Goal: Task Accomplishment & Management: Manage account settings

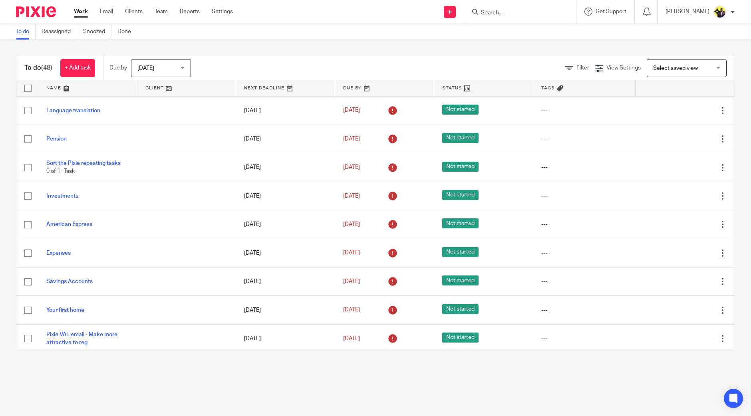
click at [542, 12] on input "Search" at bounding box center [516, 13] width 72 height 7
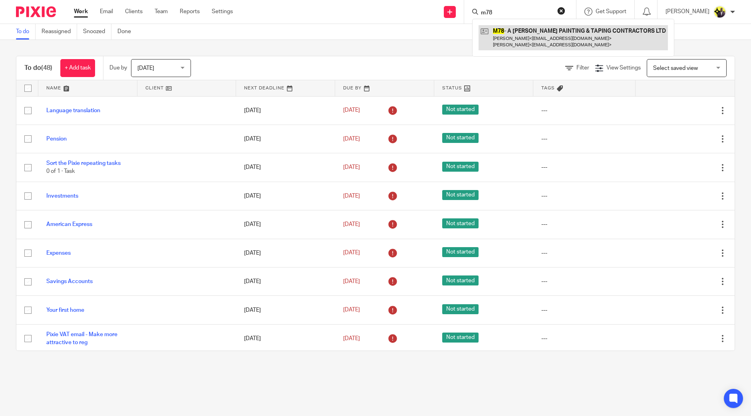
type input "m78"
click at [566, 38] on link at bounding box center [572, 37] width 189 height 25
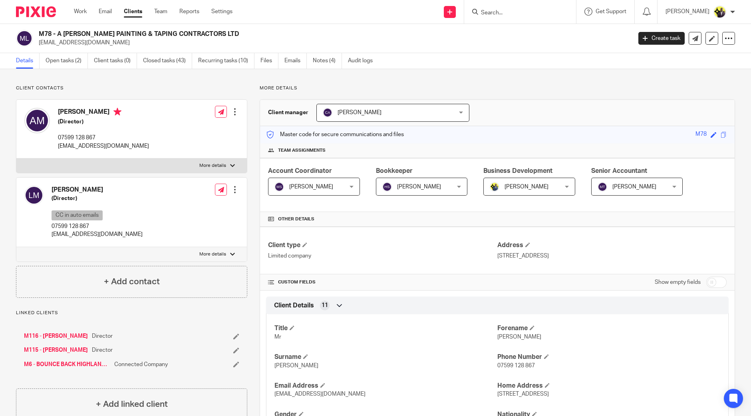
drag, startPoint x: 171, startPoint y: 33, endPoint x: 40, endPoint y: 34, distance: 130.6
click at [40, 34] on h2 "M78 - A [PERSON_NAME] PAINTING & TAPING CONTRACTORS LTD" at bounding box center [274, 34] width 470 height 8
copy h2 "M78 - A [PERSON_NAME] PAINTING & TAPING CONTRACTORS LTD"
click at [135, 10] on link "Clients" at bounding box center [133, 12] width 18 height 8
click at [163, 10] on link "Team" at bounding box center [160, 12] width 13 height 8
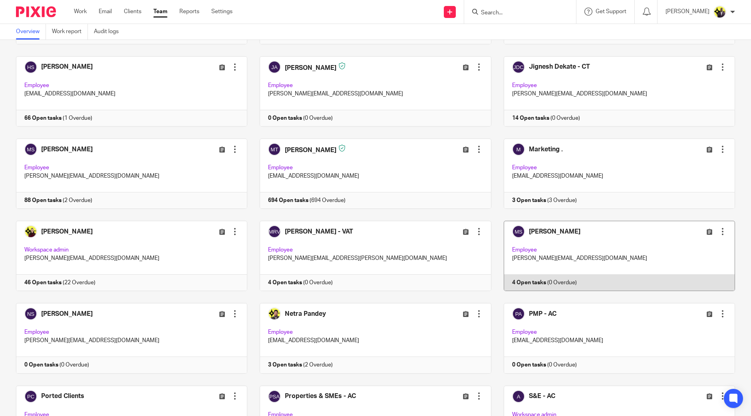
scroll to position [449, 0]
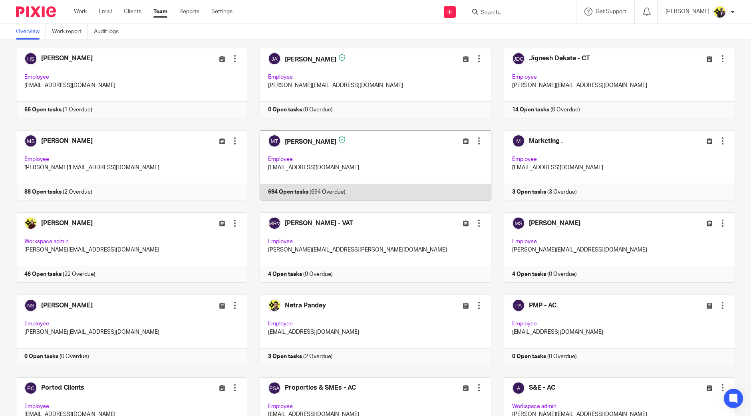
click at [325, 158] on link at bounding box center [369, 165] width 244 height 70
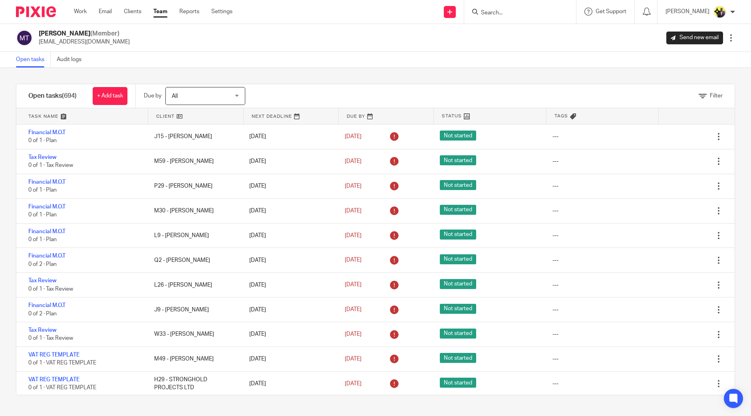
click at [449, 58] on div "Open tasks Audit logs" at bounding box center [375, 60] width 751 height 16
click at [536, 12] on input "Search" at bounding box center [516, 13] width 72 height 7
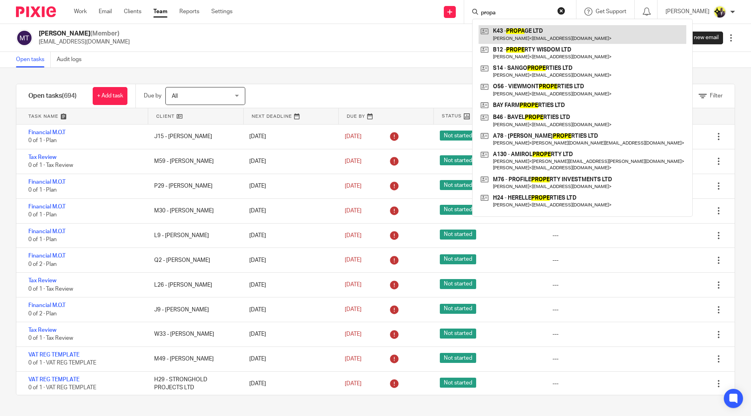
type input "propa"
click at [520, 37] on link at bounding box center [582, 34] width 208 height 18
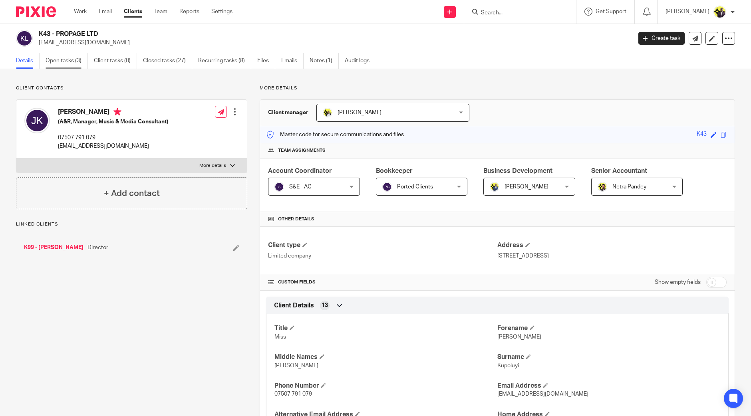
click at [73, 63] on link "Open tasks (3)" at bounding box center [67, 61] width 42 height 16
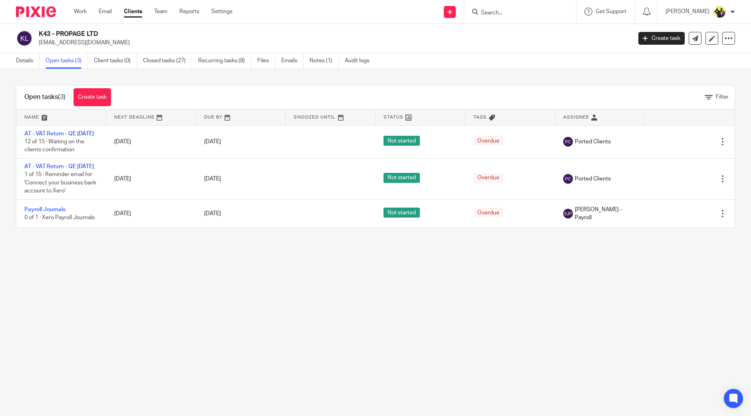
click at [133, 285] on main "K43 - PROPAGE LTD [EMAIL_ADDRESS][DOMAIN_NAME] Create task Update from Companie…" at bounding box center [375, 208] width 751 height 416
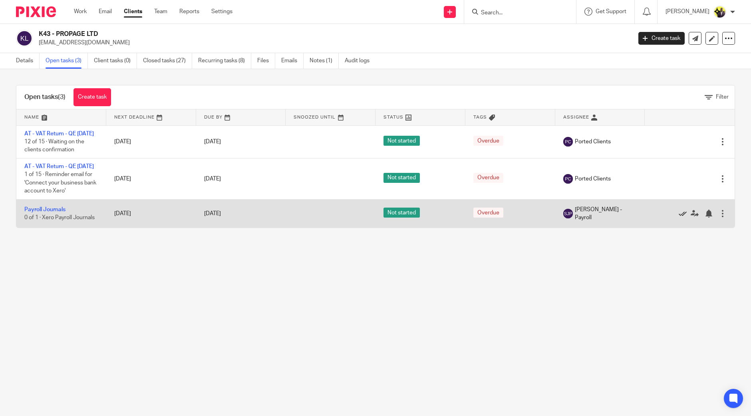
click at [679, 218] on icon at bounding box center [683, 214] width 8 height 8
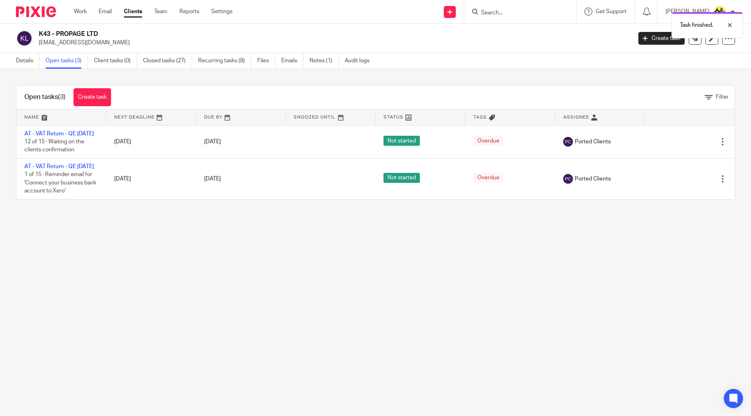
click at [539, 303] on main "K43 - PROPAGE LTD jade@roguecltv.com Create task Update from Companies House Ex…" at bounding box center [375, 208] width 751 height 416
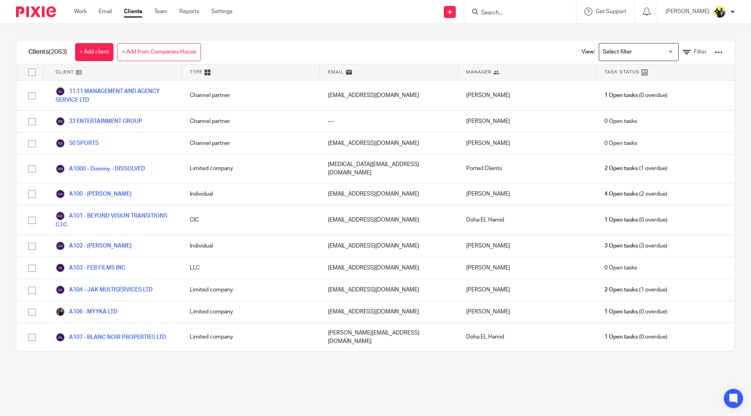
drag, startPoint x: 510, startPoint y: 15, endPoint x: 515, endPoint y: 14, distance: 5.3
click at [510, 14] on input "Search" at bounding box center [516, 13] width 72 height 7
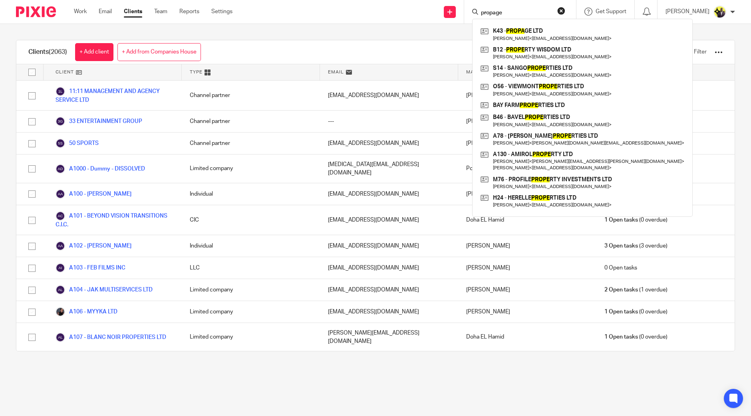
type input "propage"
click button "submit" at bounding box center [0, 0] width 0 height 0
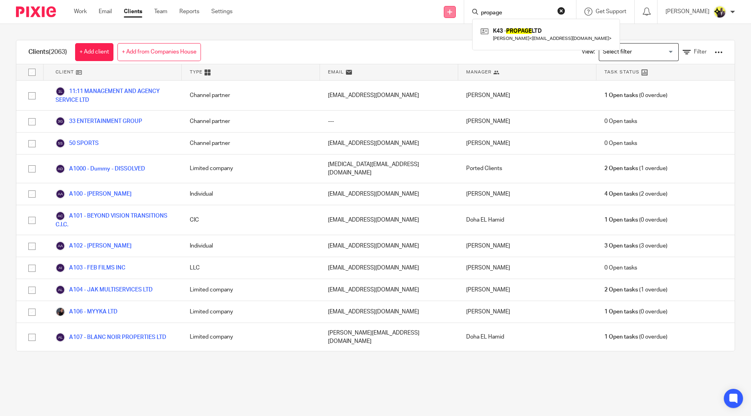
drag, startPoint x: 528, startPoint y: 11, endPoint x: 470, endPoint y: 7, distance: 57.6
click at [471, 8] on div "Send new email Create task Add client Request signature propage K43 - PROPAGE L…" at bounding box center [497, 12] width 506 height 24
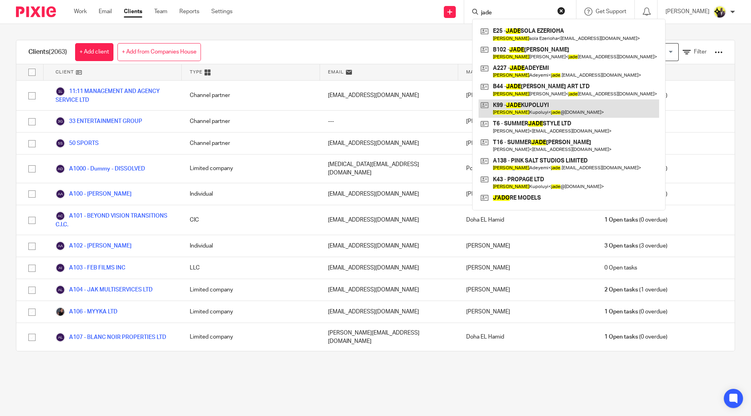
type input "jade"
click at [573, 105] on link at bounding box center [568, 108] width 181 height 18
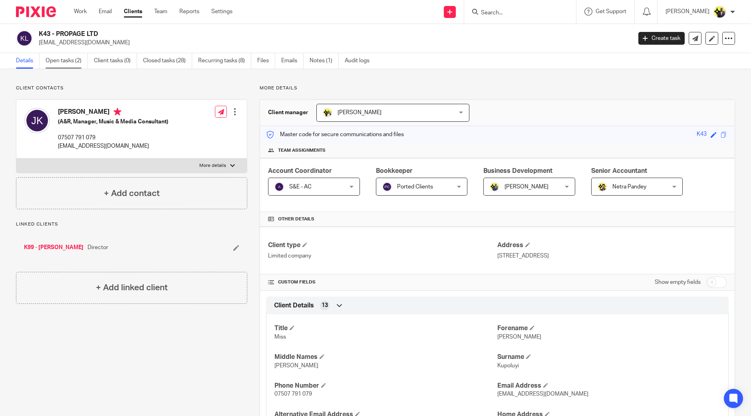
click at [69, 60] on link "Open tasks (2)" at bounding box center [67, 61] width 42 height 16
click at [72, 62] on link "Open tasks (6)" at bounding box center [67, 61] width 42 height 16
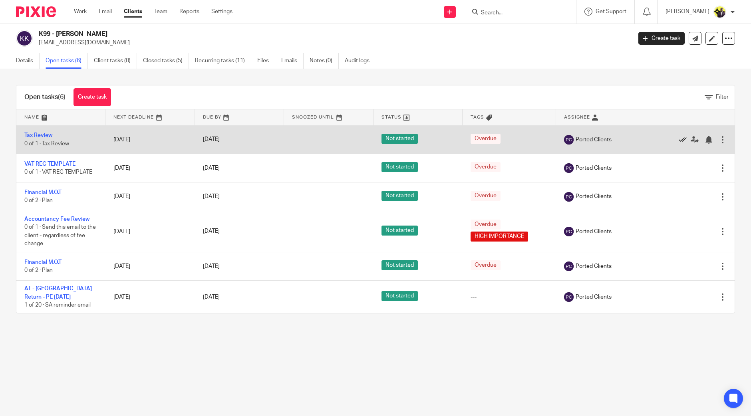
click at [679, 136] on icon at bounding box center [683, 140] width 8 height 8
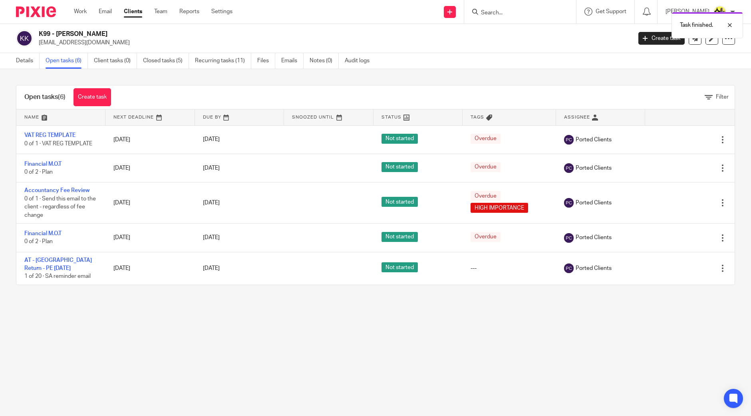
click at [679, 136] on icon at bounding box center [683, 140] width 8 height 8
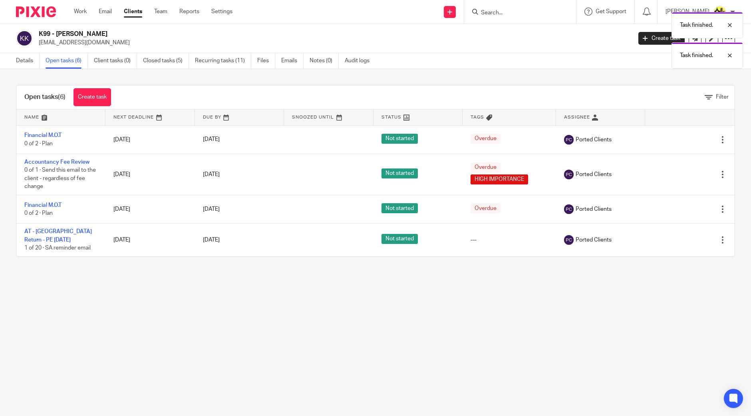
click at [679, 136] on icon at bounding box center [683, 140] width 8 height 8
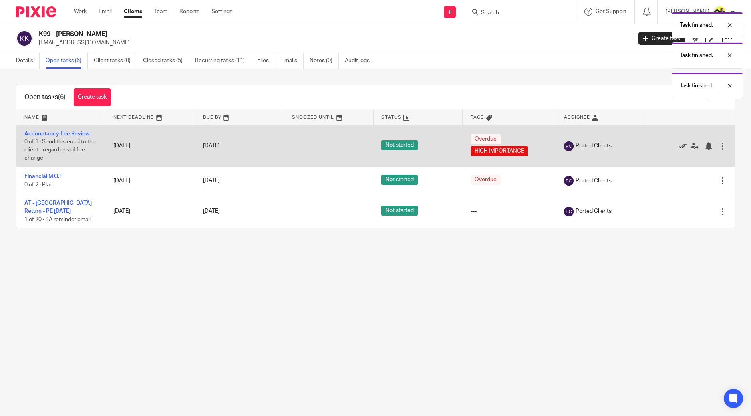
click at [679, 144] on icon at bounding box center [683, 146] width 8 height 8
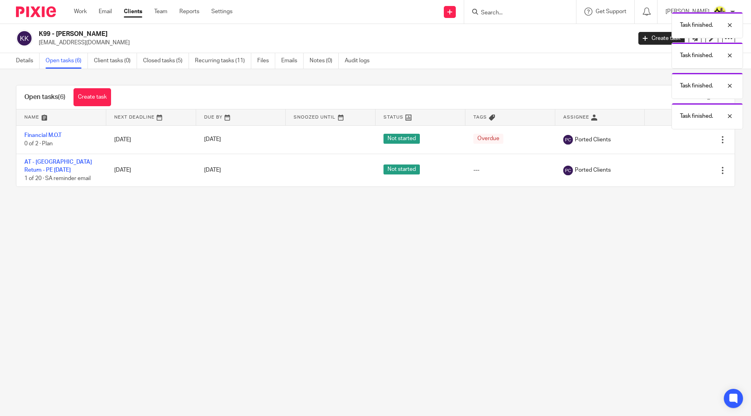
click at [665, 144] on div "Edit task Delete" at bounding box center [690, 140] width 74 height 20
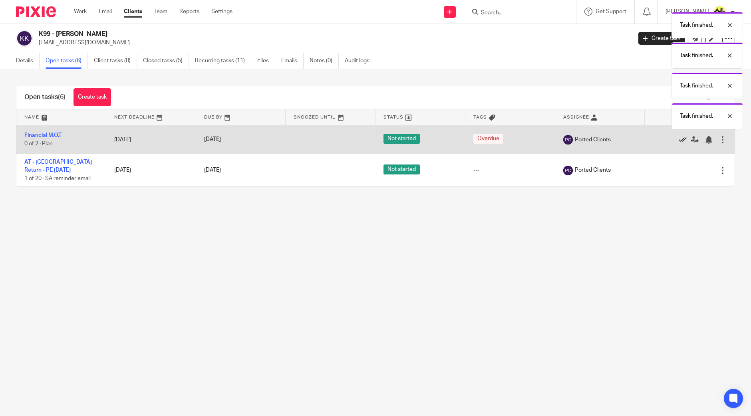
click at [679, 140] on icon at bounding box center [683, 140] width 8 height 8
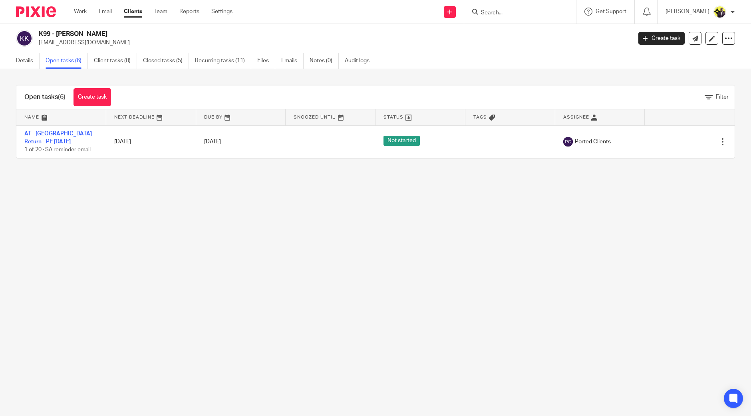
drag, startPoint x: 123, startPoint y: 33, endPoint x: 36, endPoint y: 36, distance: 87.5
click at [36, 36] on div "K99 - JADE KUPOLUYI jade@roguecltv.com" at bounding box center [321, 38] width 610 height 17
copy h2 "K99 - JADE KUPOLUYI"
click at [275, 239] on main "K99 - JADE KUPOLUYI jade@roguecltv.com Create task Update from Companies House …" at bounding box center [375, 208] width 751 height 416
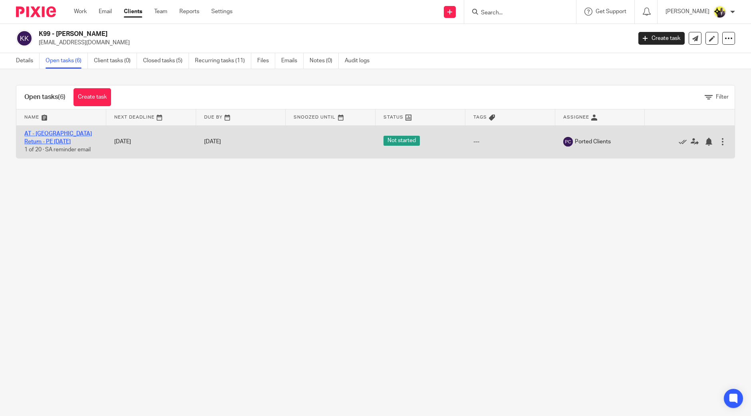
click at [36, 132] on link "AT - [GEOGRAPHIC_DATA] Return - PE [DATE]" at bounding box center [57, 138] width 67 height 14
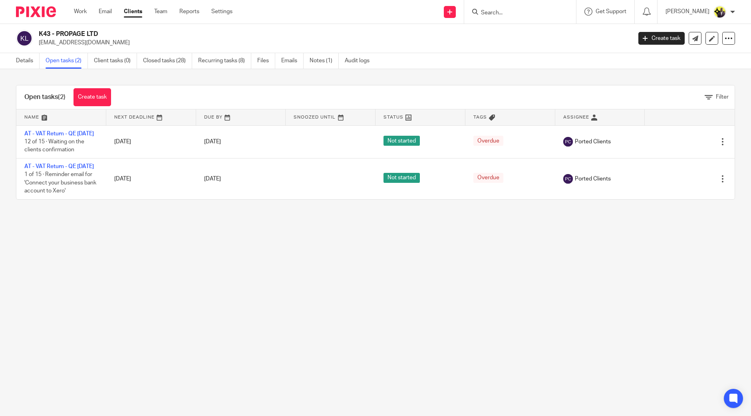
click at [114, 254] on main "K43 - PROPAGE LTD [EMAIL_ADDRESS][DOMAIN_NAME] Create task Update from Companie…" at bounding box center [375, 208] width 751 height 416
drag, startPoint x: 108, startPoint y: 31, endPoint x: 40, endPoint y: 34, distance: 68.0
click at [40, 34] on h2 "K43 - PROPAGE LTD" at bounding box center [274, 34] width 470 height 8
copy h2 "K43 - PROPAGE LTD"
drag, startPoint x: 159, startPoint y: 254, endPoint x: 144, endPoint y: 248, distance: 16.5
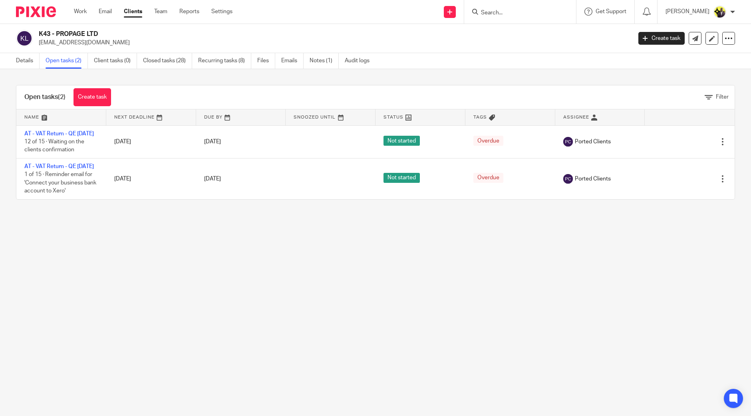
click at [159, 255] on main "K43 - PROPAGE LTD [EMAIL_ADDRESS][DOMAIN_NAME] Create task Update from Companie…" at bounding box center [375, 208] width 751 height 416
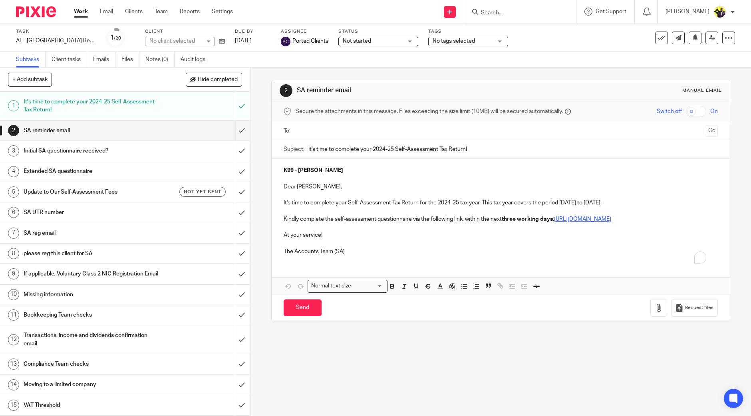
click at [324, 120] on div "Secure the attachments in this message. Files exceeding the size limit (10MB) w…" at bounding box center [501, 111] width 458 height 21
click at [322, 125] on ul at bounding box center [500, 131] width 409 height 13
click at [323, 131] on input "text" at bounding box center [500, 131] width 404 height 9
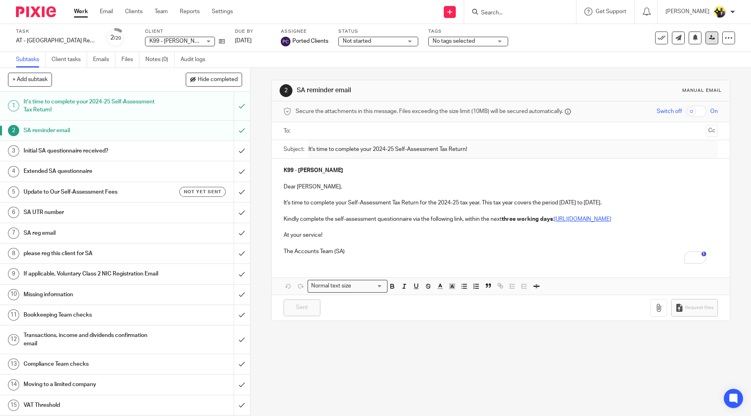
click at [709, 40] on icon at bounding box center [712, 38] width 6 height 6
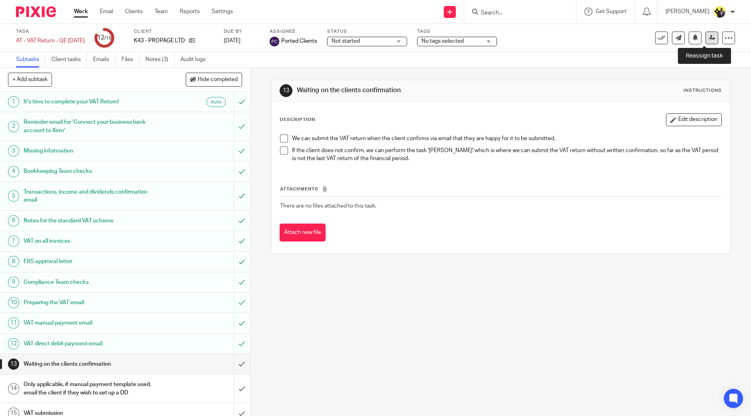
click at [709, 37] on icon at bounding box center [712, 38] width 6 height 6
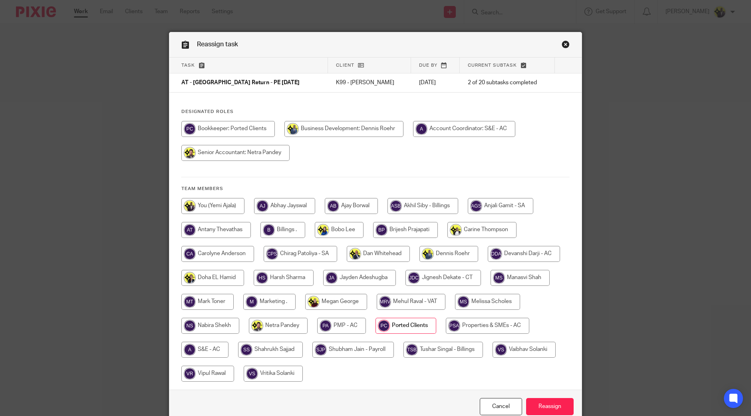
click at [296, 254] on input "radio" at bounding box center [300, 254] width 73 height 16
radio input "true"
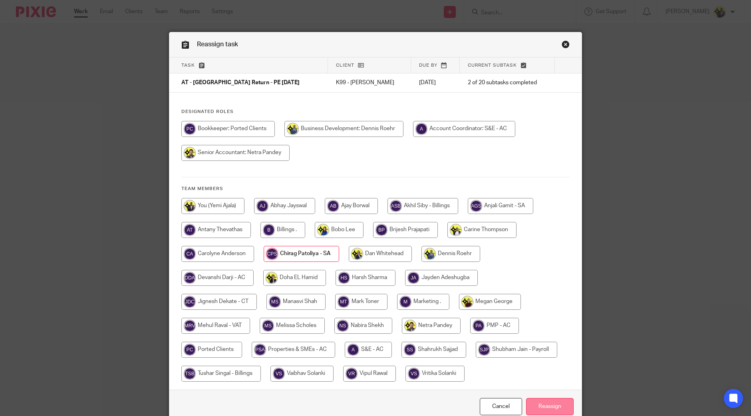
click at [539, 402] on input "Reassign" at bounding box center [550, 406] width 48 height 17
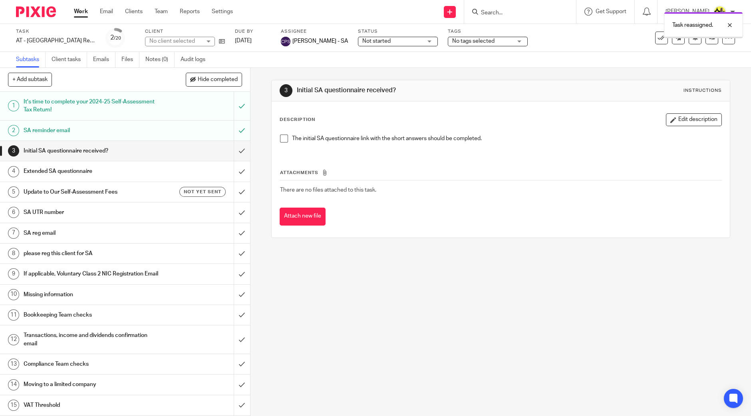
click at [473, 39] on span "No tags selected" at bounding box center [473, 41] width 42 height 6
click at [484, 58] on li "HIGH IMPORTANCE" at bounding box center [480, 54] width 79 height 16
checkbox input "true"
click at [554, 45] on div "Task AT - [GEOGRAPHIC_DATA] Return - PE [DATE] Save AT - [GEOGRAPHIC_DATA] Retu…" at bounding box center [315, 37] width 599 height 19
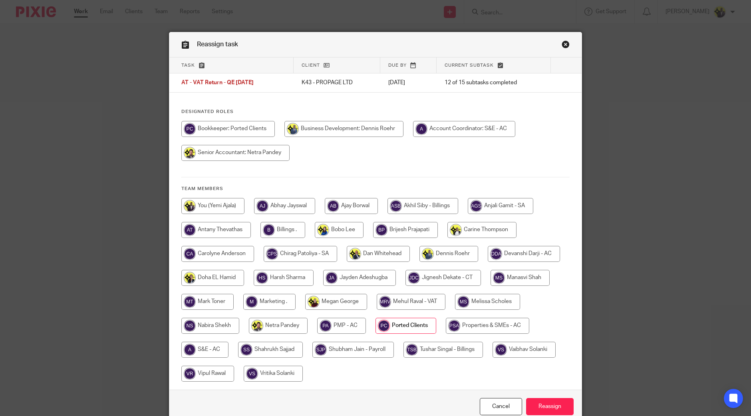
click at [292, 230] on input "radio" at bounding box center [282, 230] width 45 height 16
radio input "true"
click at [555, 406] on input "Reassign" at bounding box center [550, 406] width 48 height 17
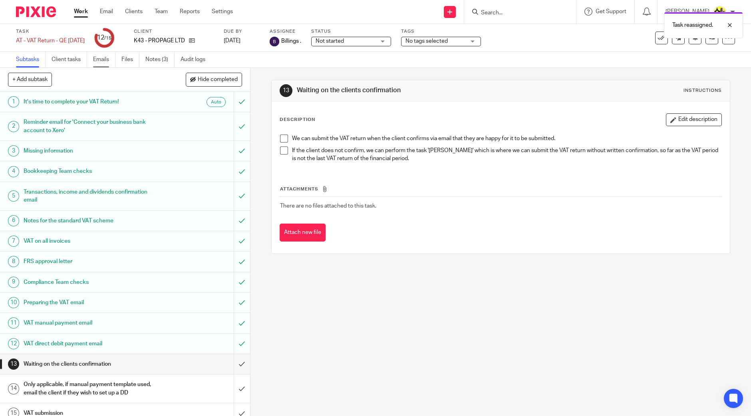
click at [103, 63] on link "Emails" at bounding box center [104, 60] width 22 height 16
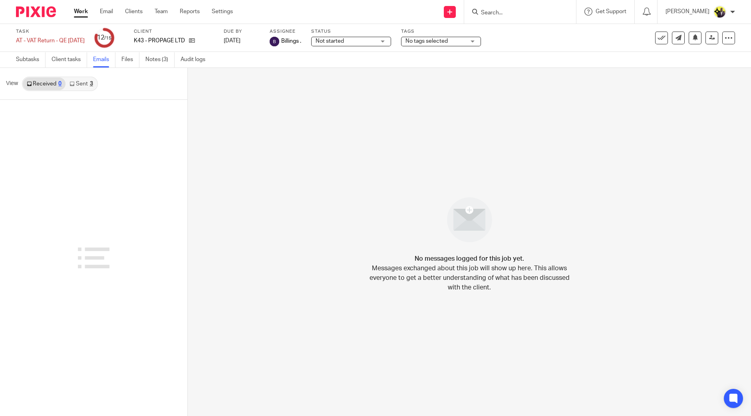
click at [85, 85] on link "Sent 3" at bounding box center [80, 83] width 31 height 13
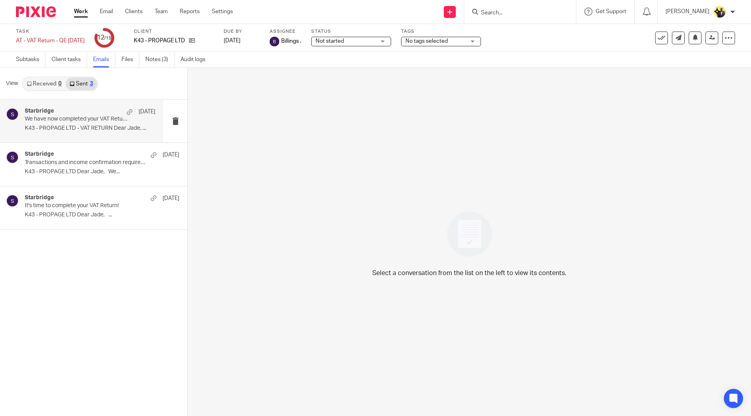
click at [104, 123] on div "Starbridge 25 Jun We have now completed your VAT Return - PLEASE CONFIRM! K43 -…" at bounding box center [90, 121] width 131 height 27
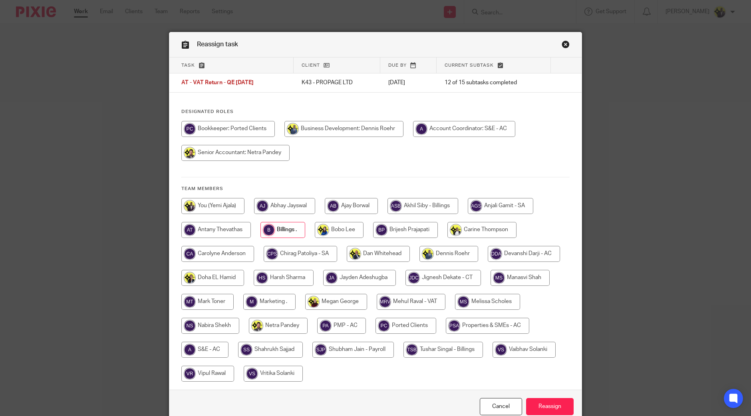
click at [413, 302] on input "radio" at bounding box center [411, 302] width 69 height 16
radio input "true"
click at [549, 409] on input "Reassign" at bounding box center [550, 406] width 48 height 17
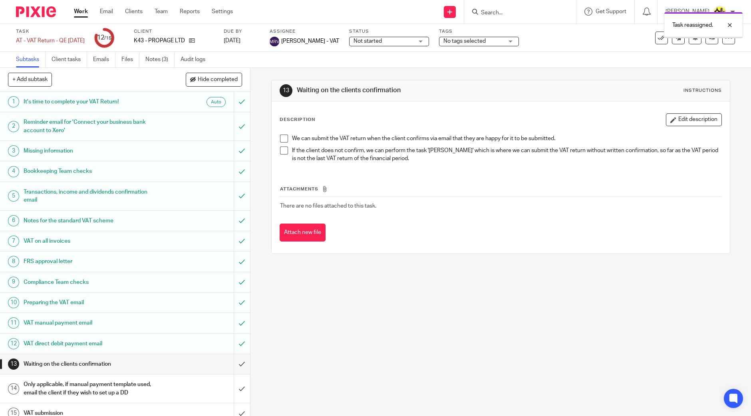
click at [466, 43] on span "No tags selected" at bounding box center [464, 41] width 42 height 6
click at [470, 54] on span "HIGH IMPORTANCE" at bounding box center [476, 55] width 50 height 6
checkbox input "true"
click at [581, 55] on div "Subtasks Client tasks Emails Files Notes (3) Audit logs" at bounding box center [375, 60] width 751 height 16
click at [407, 38] on span "Not started" at bounding box center [383, 41] width 60 height 8
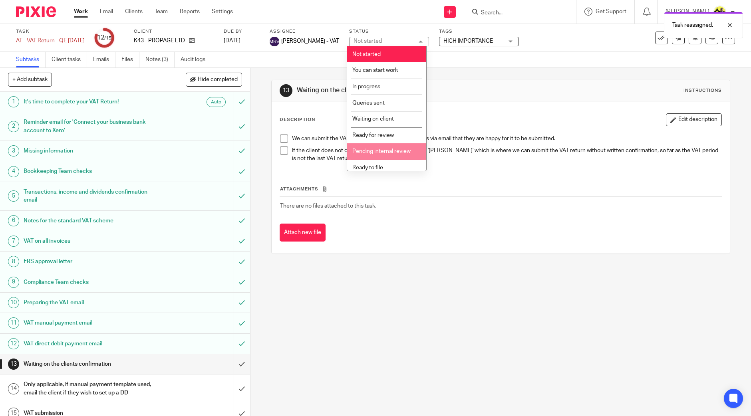
scroll to position [5, 0]
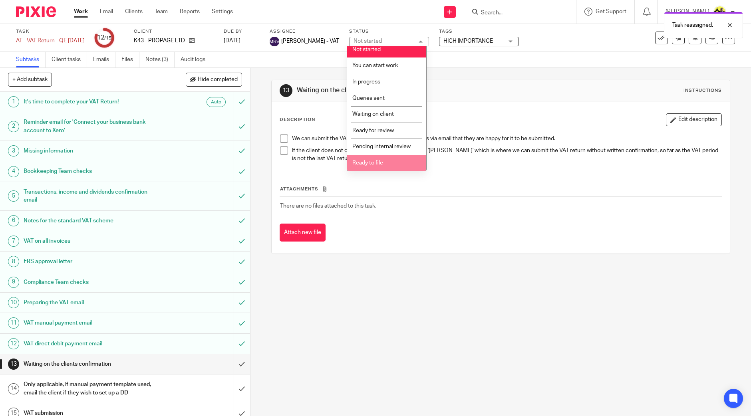
click at [386, 163] on li "Ready to file" at bounding box center [386, 163] width 79 height 16
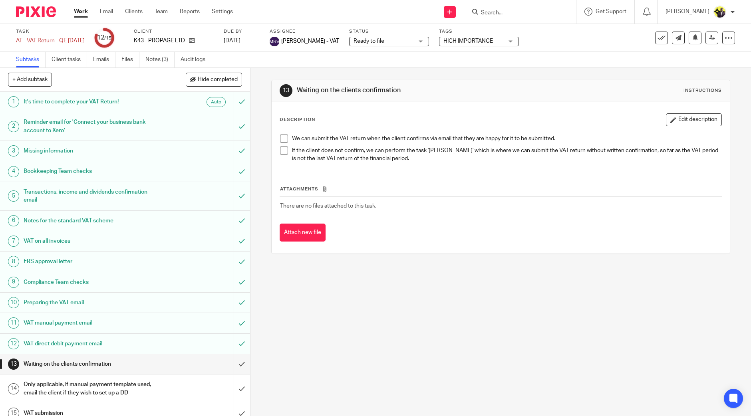
click at [420, 58] on div "Subtasks Client tasks Emails Files Notes (3) Audit logs" at bounding box center [375, 60] width 751 height 16
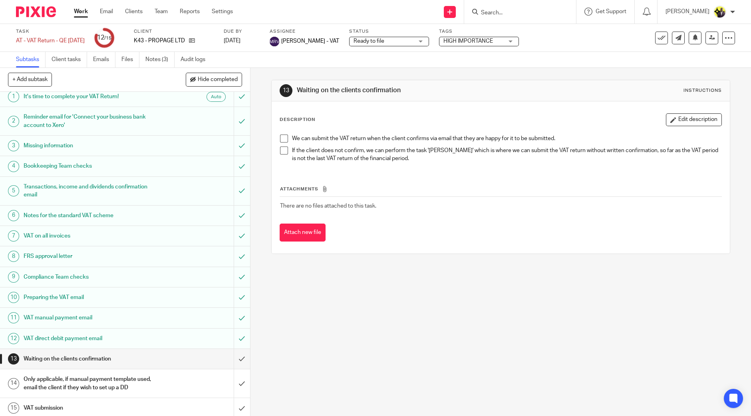
scroll to position [6, 0]
click at [232, 357] on input "submit" at bounding box center [125, 358] width 250 height 20
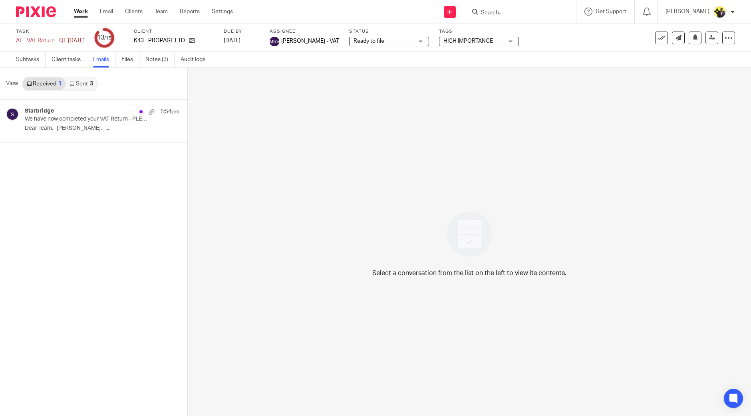
click at [82, 82] on link "Sent 3" at bounding box center [80, 83] width 31 height 13
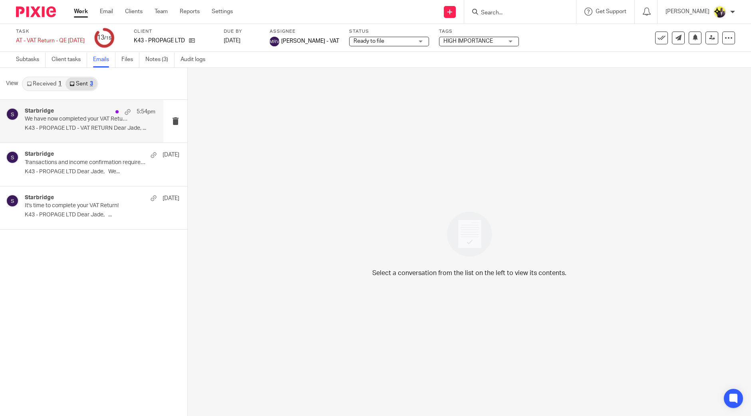
click at [87, 131] on p "K43 - PROPAGE LTD - VAT RETURN Dear Jade, ..." at bounding box center [90, 128] width 131 height 7
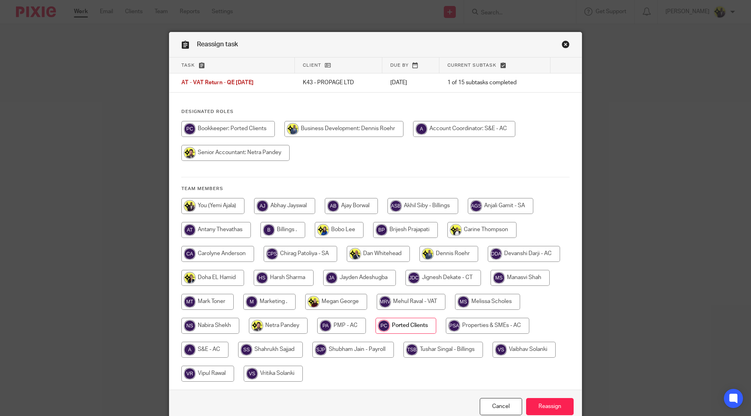
click at [214, 373] on input "radio" at bounding box center [207, 374] width 53 height 16
radio input "true"
click at [541, 399] on input "Reassign" at bounding box center [550, 406] width 48 height 17
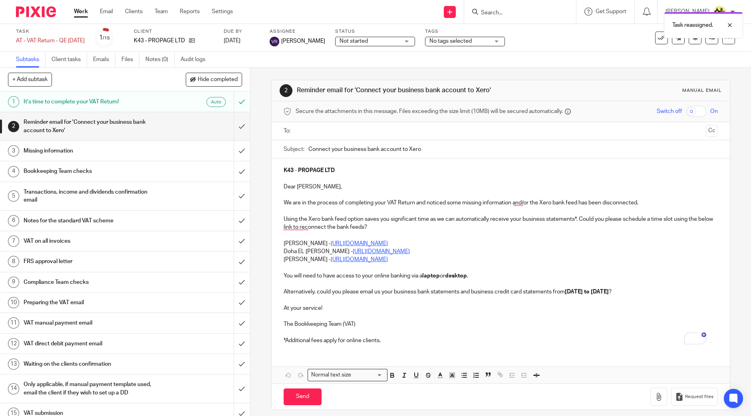
click at [385, 42] on span "Not started" at bounding box center [369, 41] width 60 height 8
